Goal: Task Accomplishment & Management: Manage account settings

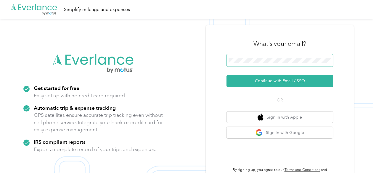
click at [268, 56] on span at bounding box center [279, 60] width 107 height 12
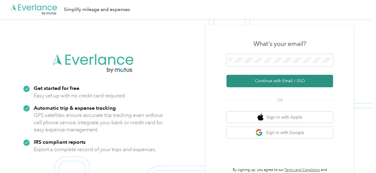
click at [268, 80] on button "Continue with Email / SSO" at bounding box center [279, 81] width 107 height 12
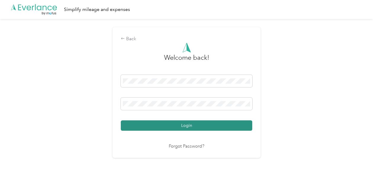
click at [186, 129] on button "Login" at bounding box center [186, 125] width 131 height 10
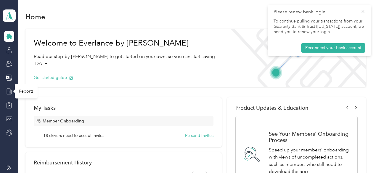
click at [9, 93] on line at bounding box center [9, 92] width 0 height 2
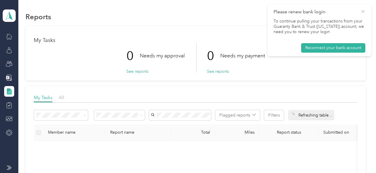
click at [362, 12] on icon at bounding box center [362, 11] width 5 height 5
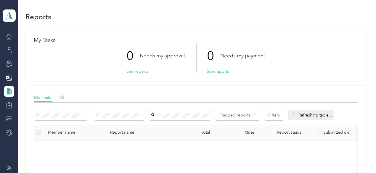
scroll to position [59, 0]
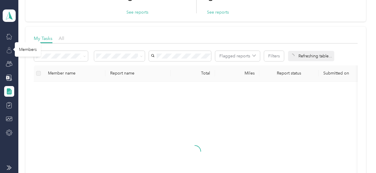
click at [9, 53] on icon at bounding box center [9, 51] width 4 height 4
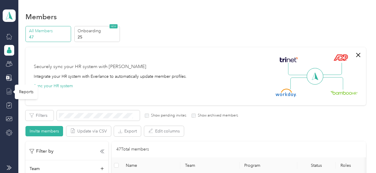
click at [9, 89] on icon at bounding box center [9, 91] width 7 height 7
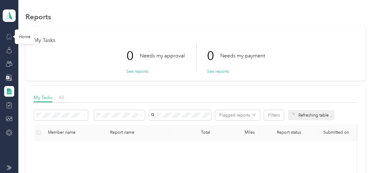
click at [9, 38] on icon at bounding box center [9, 36] width 7 height 7
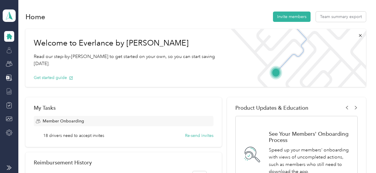
click at [12, 52] on div at bounding box center [9, 50] width 10 height 11
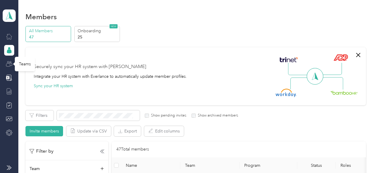
click at [11, 62] on icon at bounding box center [9, 64] width 7 height 7
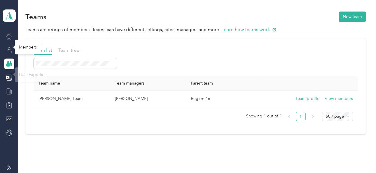
click at [9, 52] on icon at bounding box center [9, 50] width 7 height 7
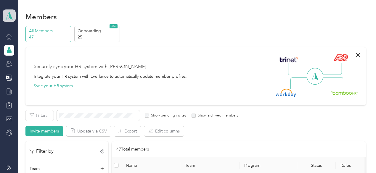
click at [8, 18] on icon at bounding box center [9, 16] width 7 height 8
click at [20, 59] on div "Personal dashboard" at bounding box center [26, 62] width 37 height 6
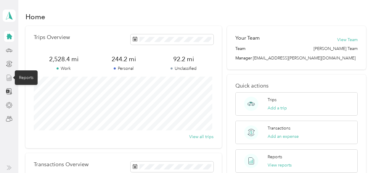
click at [10, 79] on line at bounding box center [10, 78] width 0 height 3
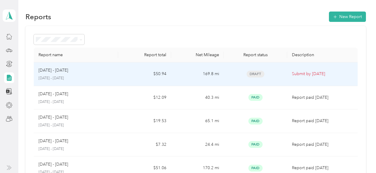
click at [89, 76] on p "[DATE] - [DATE]" at bounding box center [75, 78] width 75 height 5
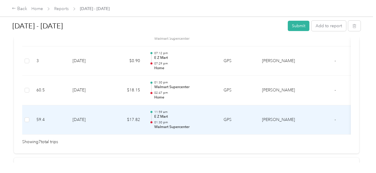
scroll to position [315, 0]
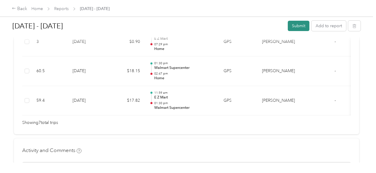
click at [294, 28] on button "Submit" at bounding box center [299, 26] width 22 height 10
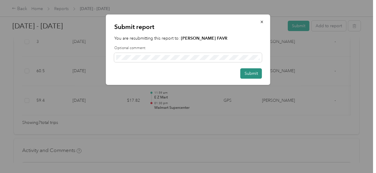
click at [253, 72] on button "Submit" at bounding box center [251, 73] width 22 height 10
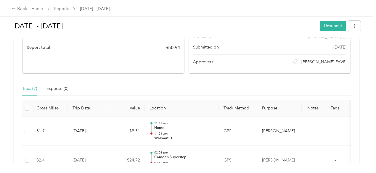
scroll to position [0, 0]
